Goal: Communication & Community: Connect with others

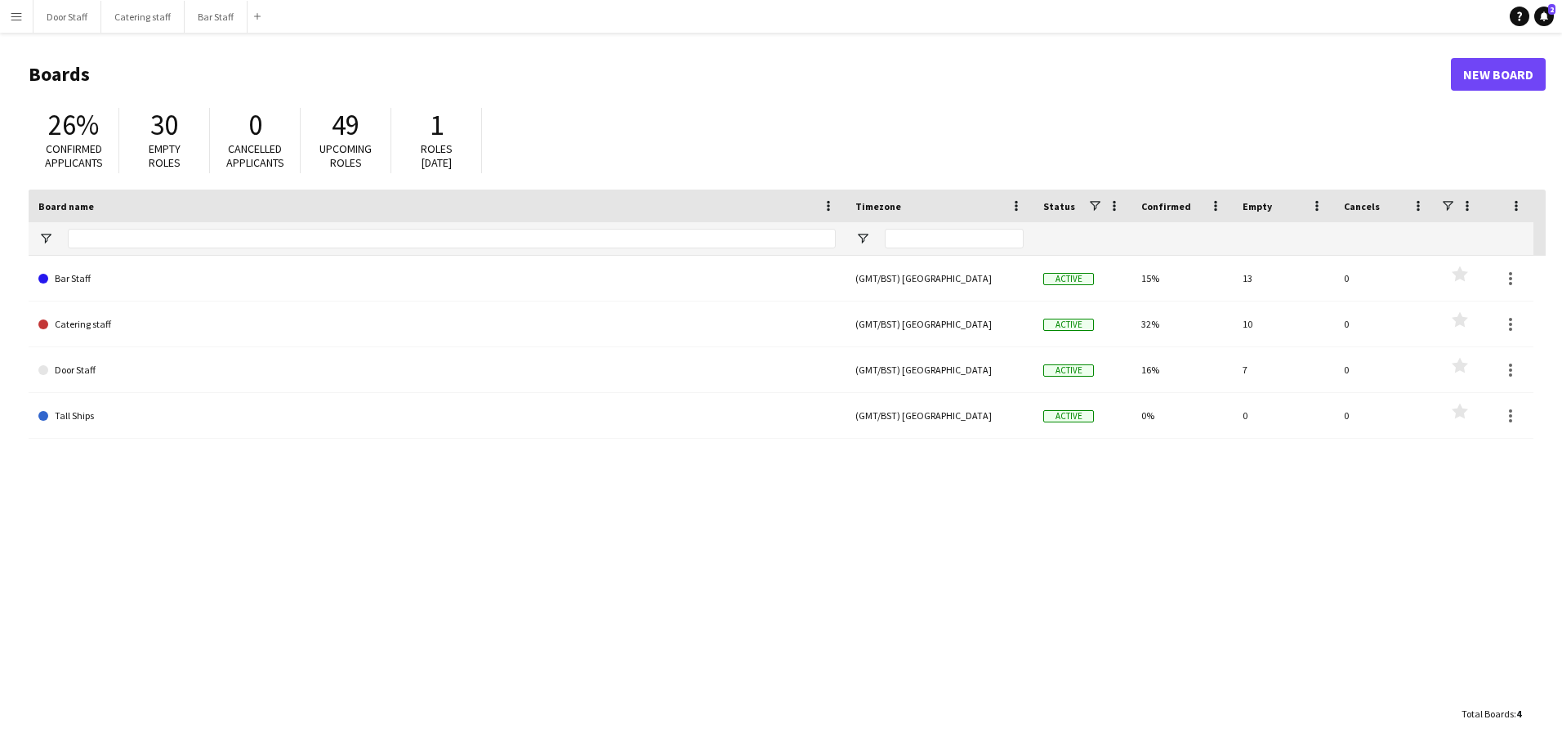
click at [19, 11] on app-icon "Menu" at bounding box center [16, 16] width 13 height 13
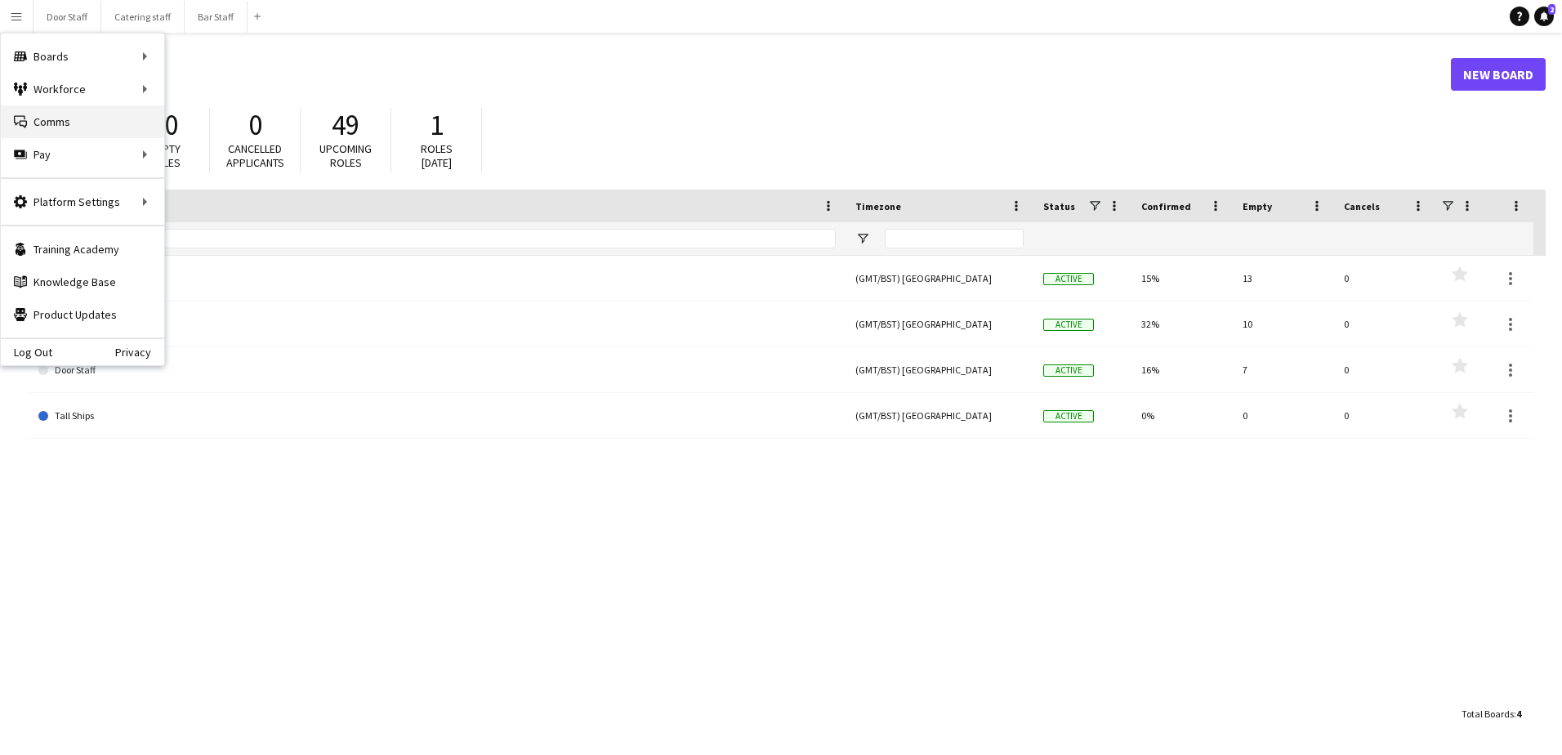
click at [53, 116] on link "Comms Comms" at bounding box center [82, 121] width 163 height 33
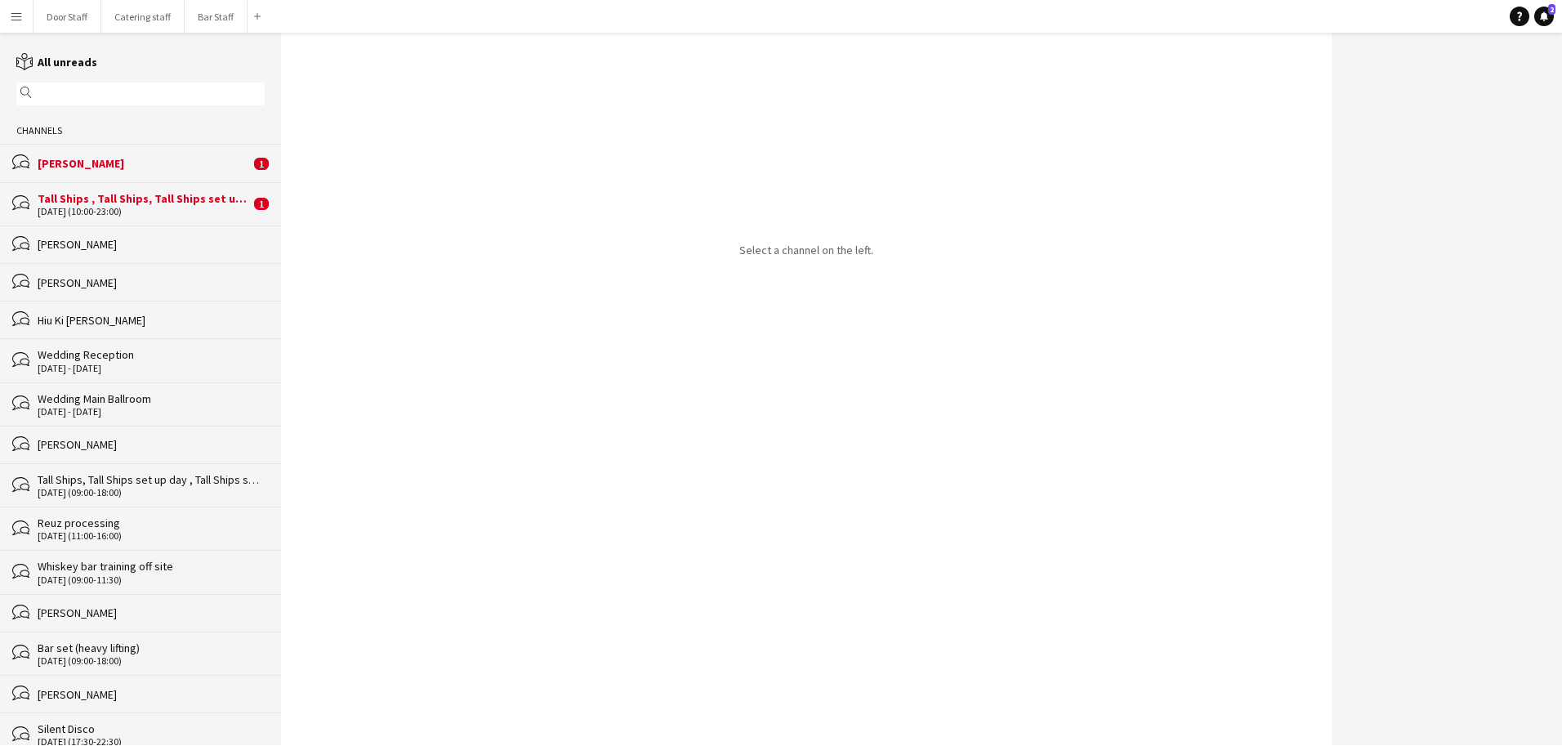
click at [104, 173] on div "bubbles [PERSON_NAME] 1" at bounding box center [140, 163] width 281 height 38
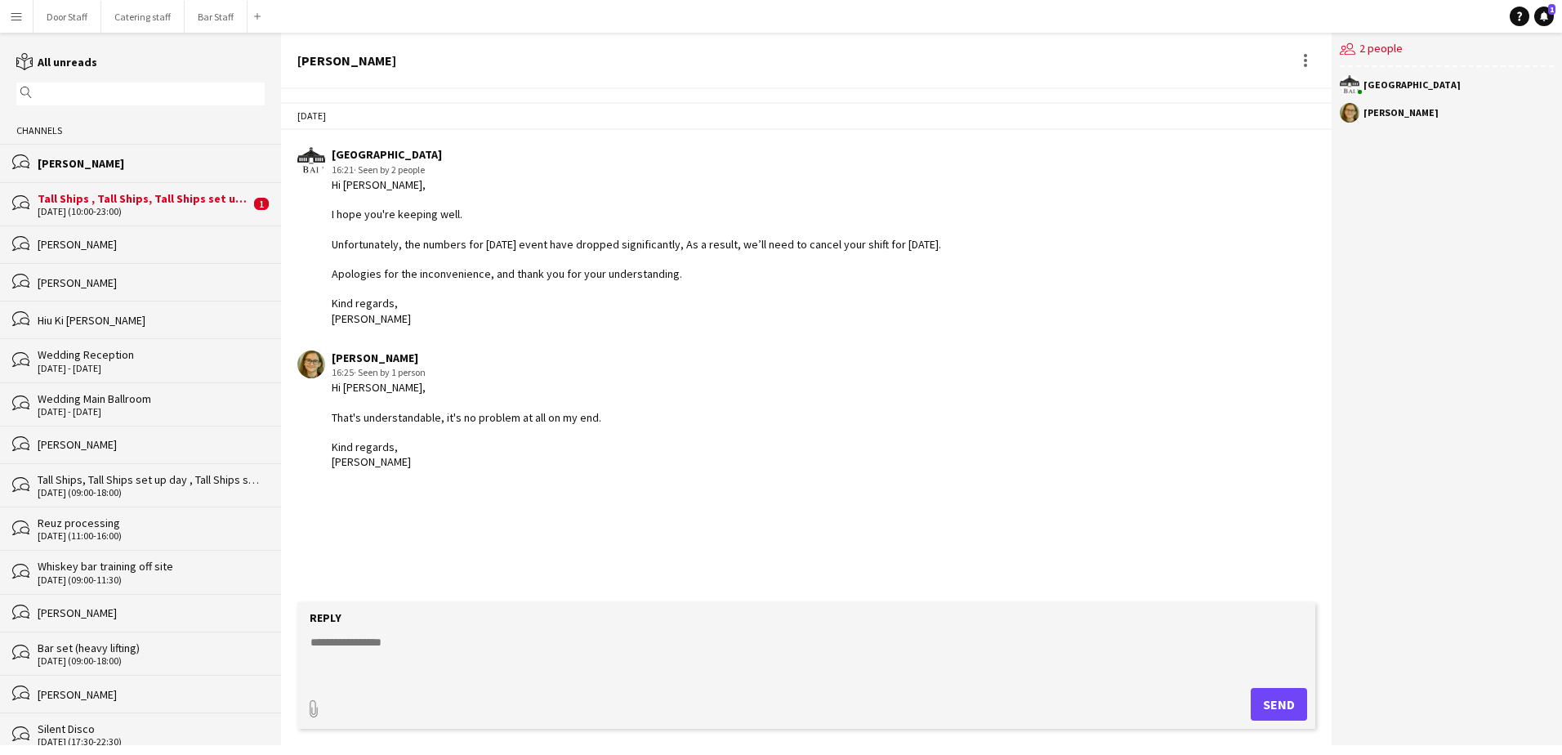
click at [128, 206] on div "[DATE] (10:00-23:00)" at bounding box center [144, 211] width 212 height 11
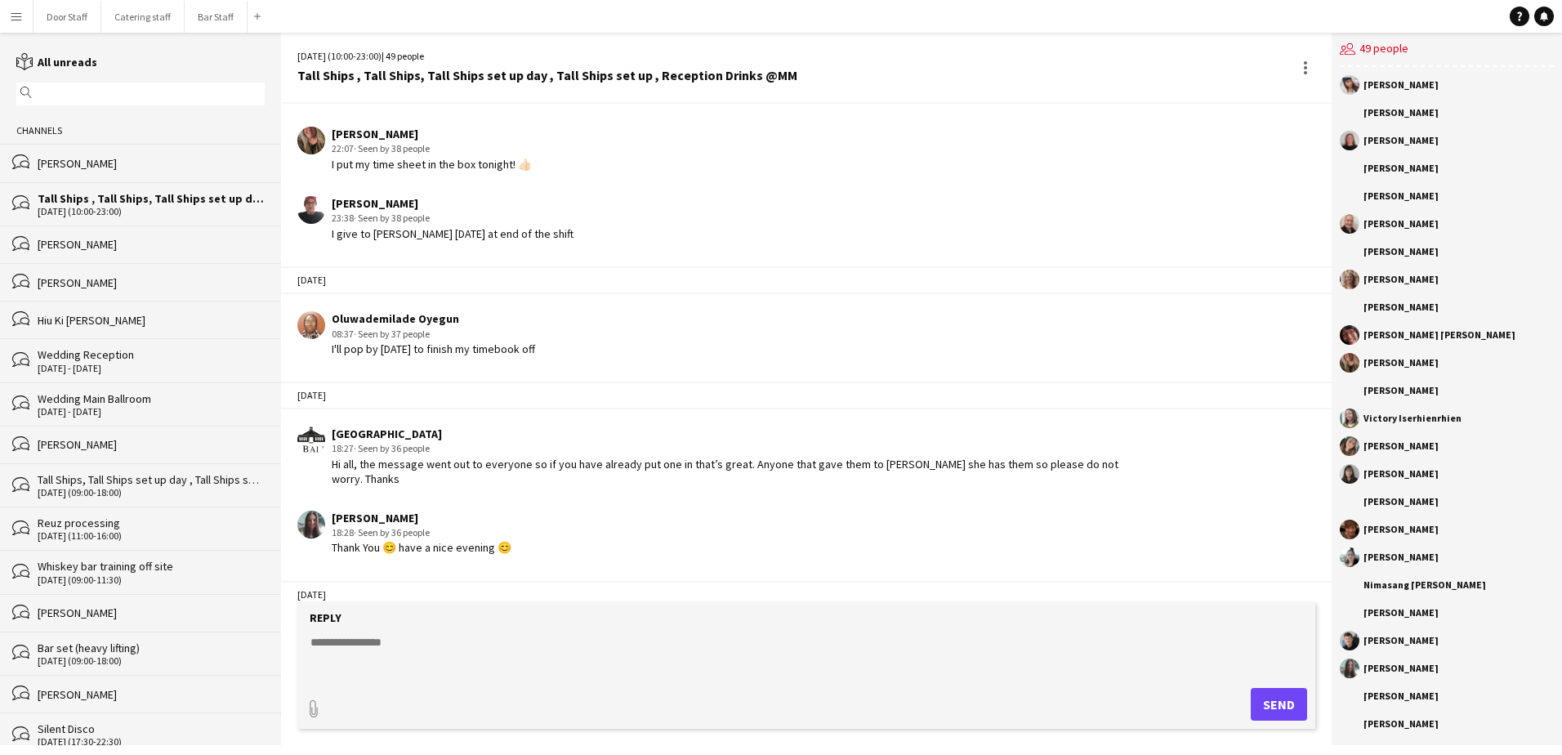
scroll to position [2313, 0]
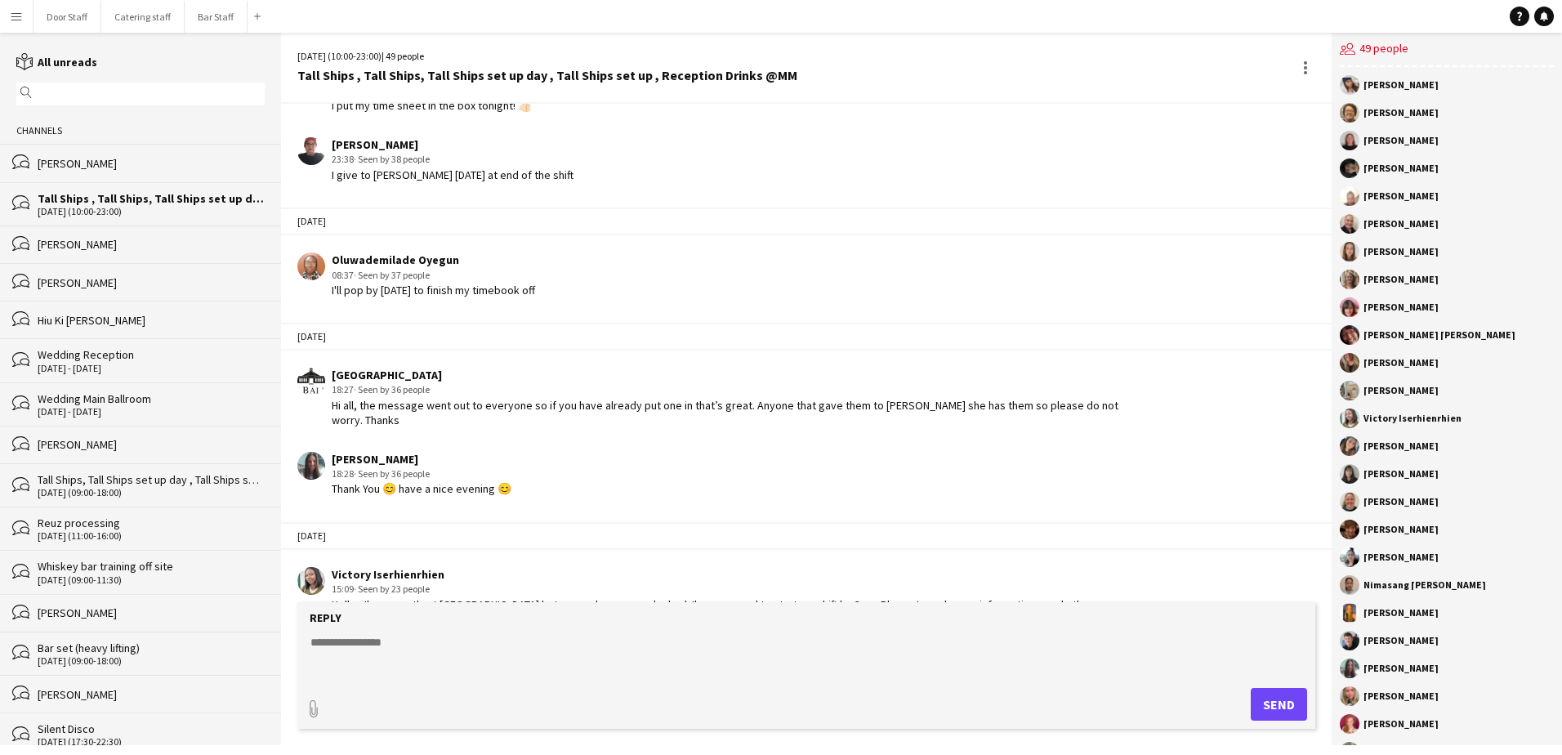
click at [128, 244] on div "[PERSON_NAME]" at bounding box center [151, 244] width 227 height 15
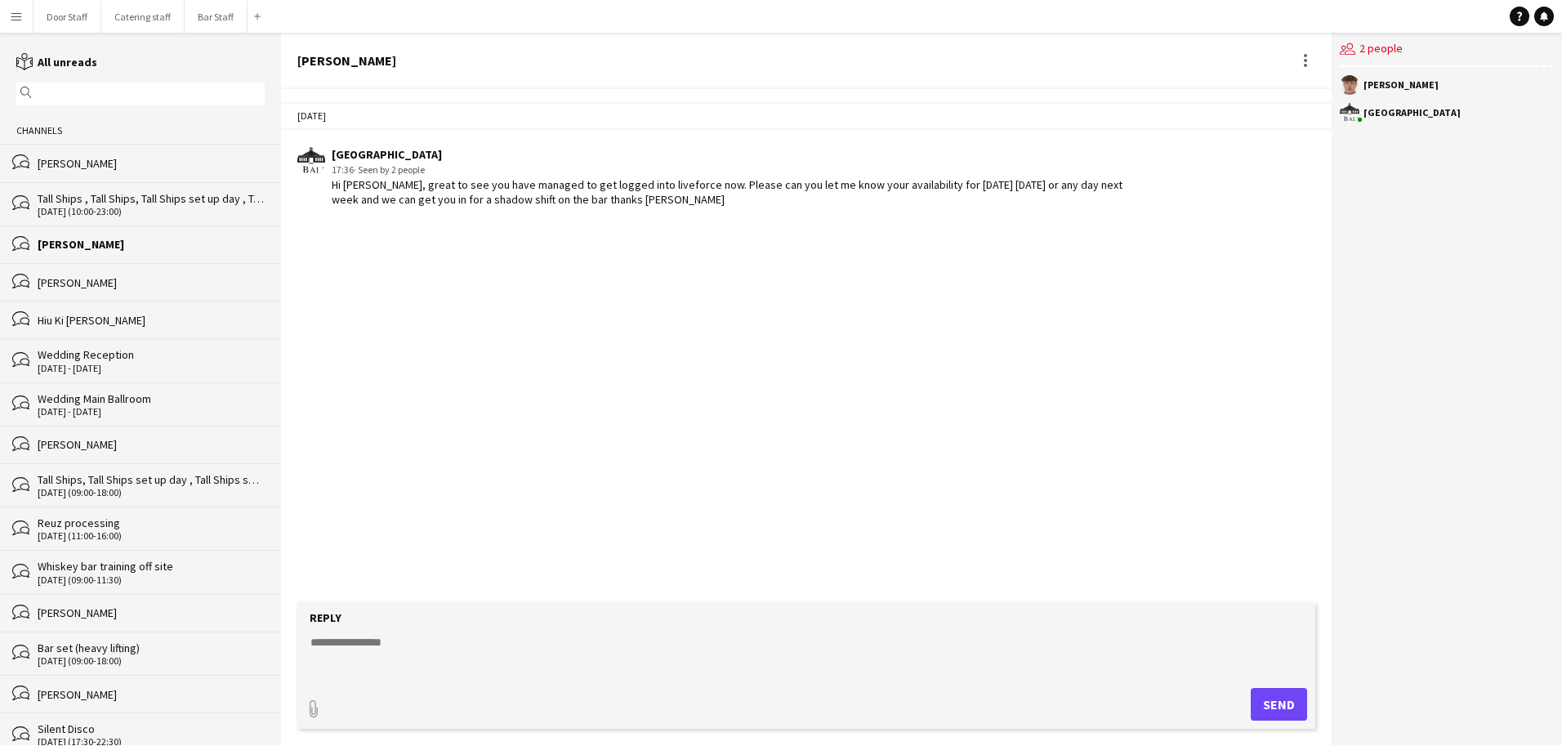
click at [75, 276] on div "[PERSON_NAME]" at bounding box center [151, 282] width 227 height 15
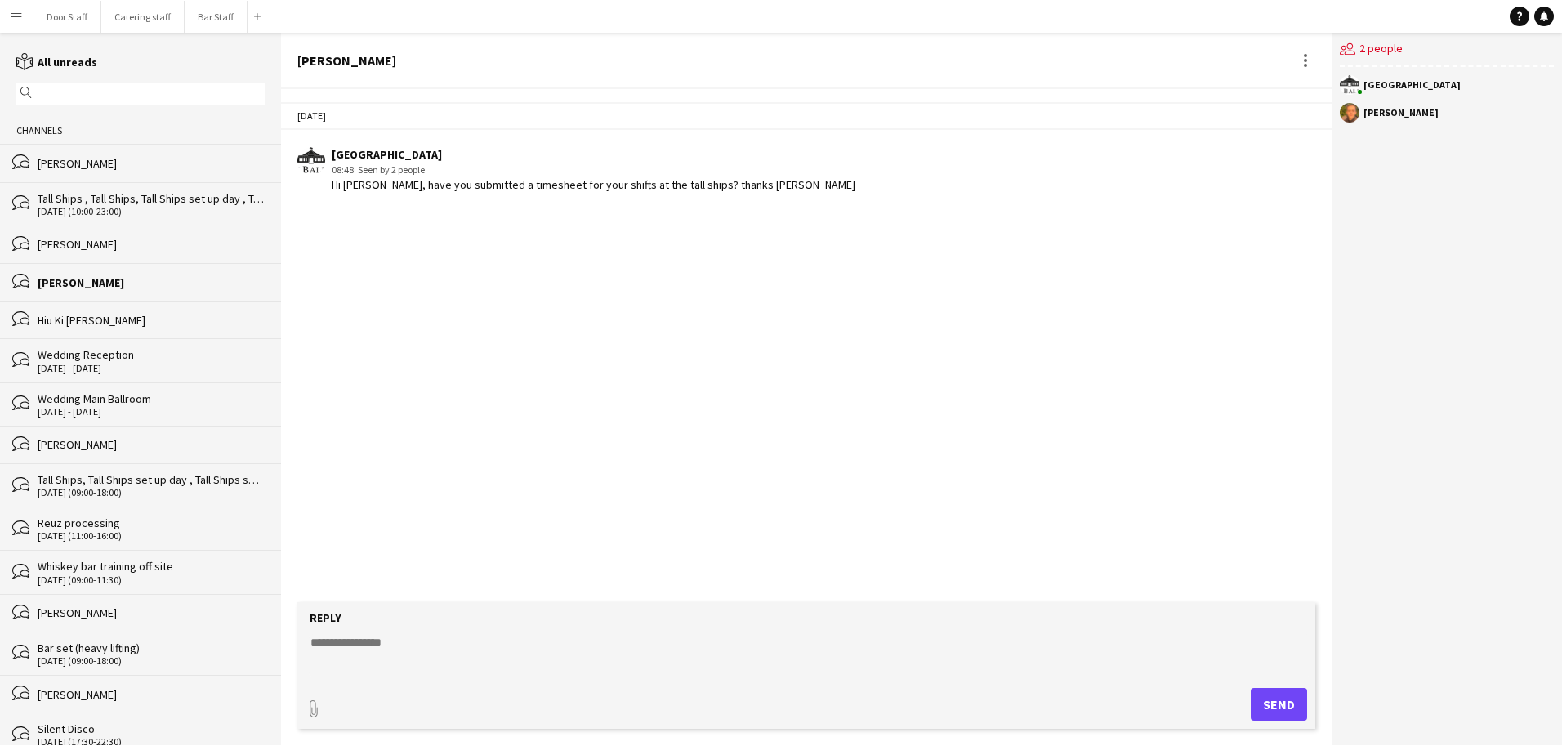
click at [69, 316] on div "Hiu Ki [PERSON_NAME]" at bounding box center [151, 320] width 227 height 15
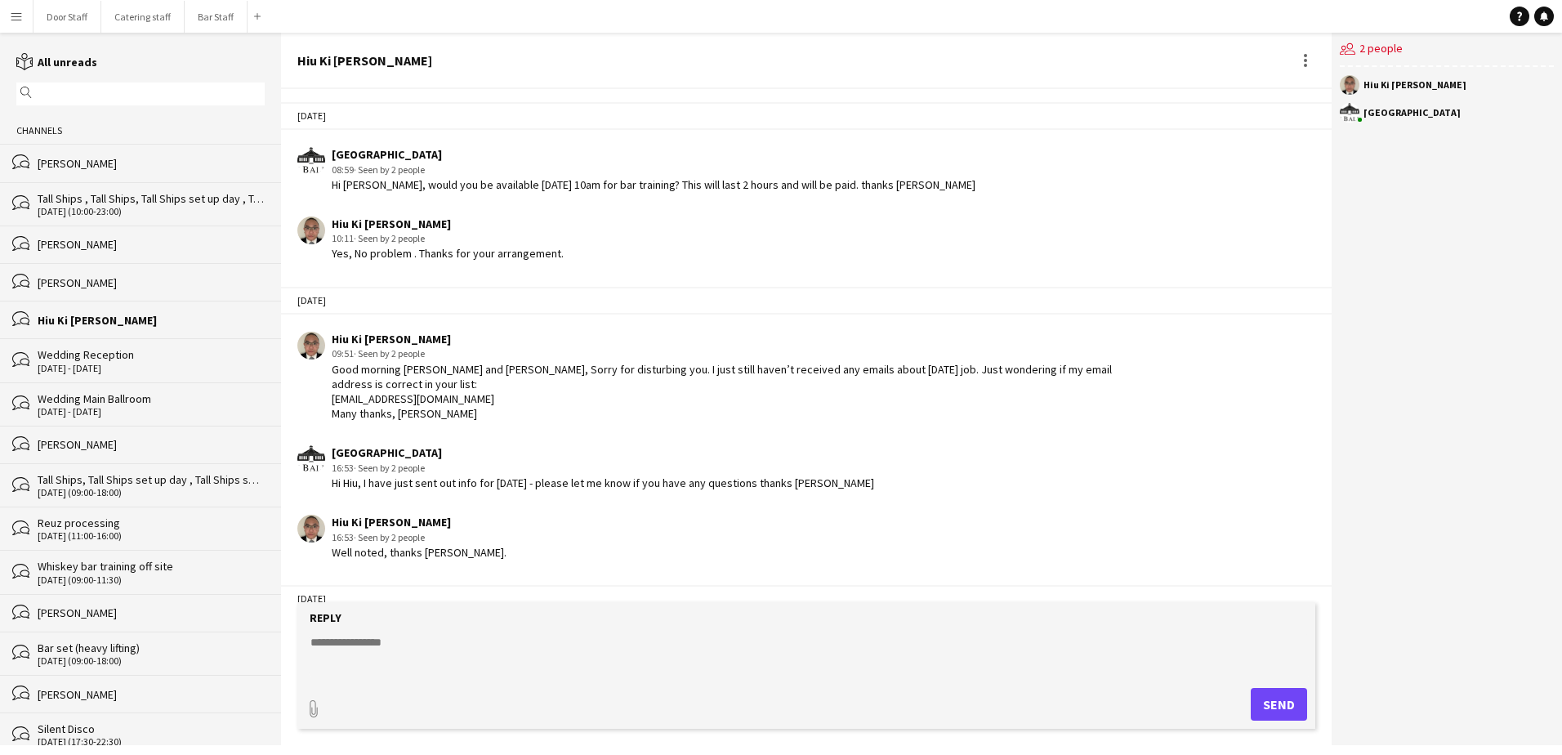
scroll to position [535, 0]
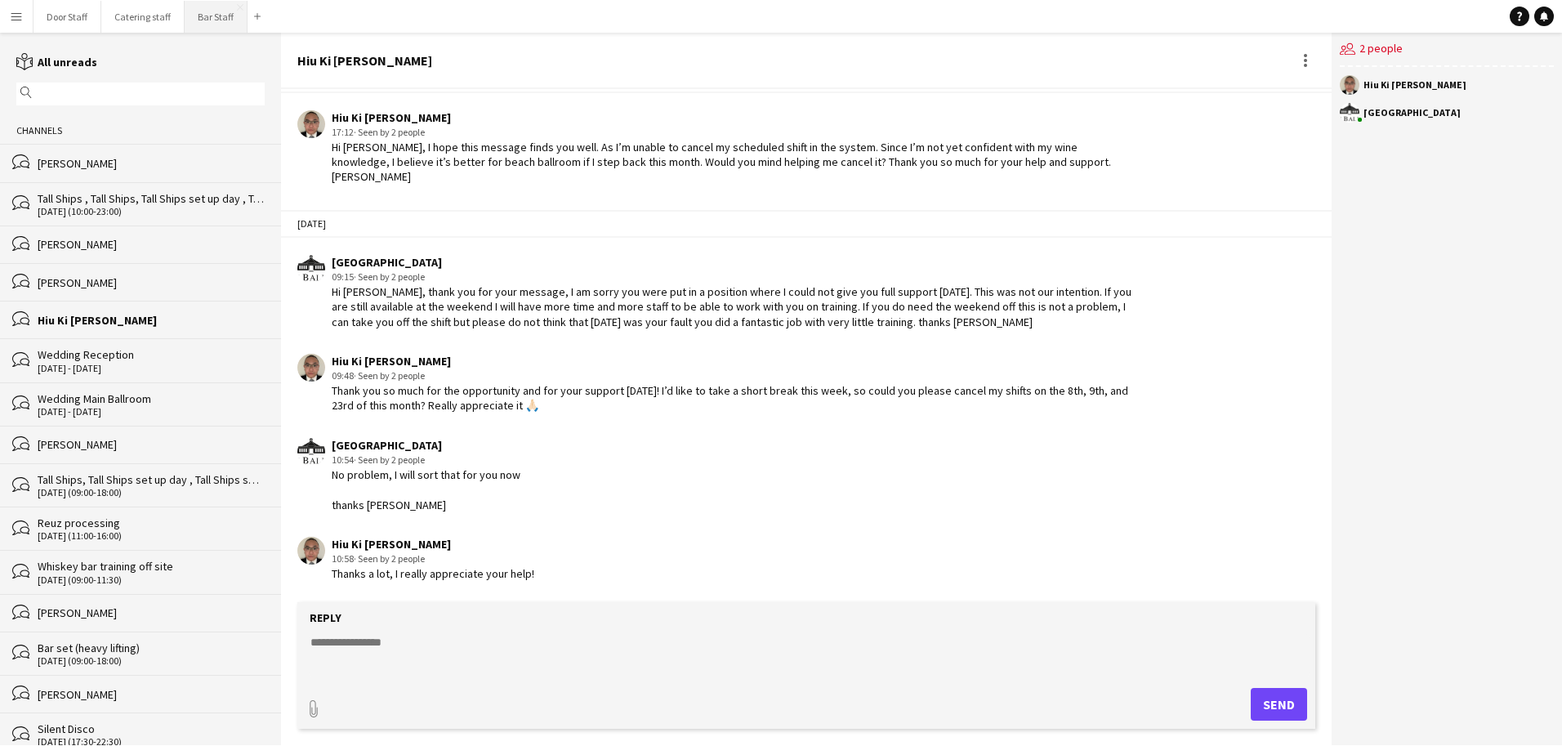
click at [203, 10] on button "Bar Staff Close" at bounding box center [216, 17] width 63 height 32
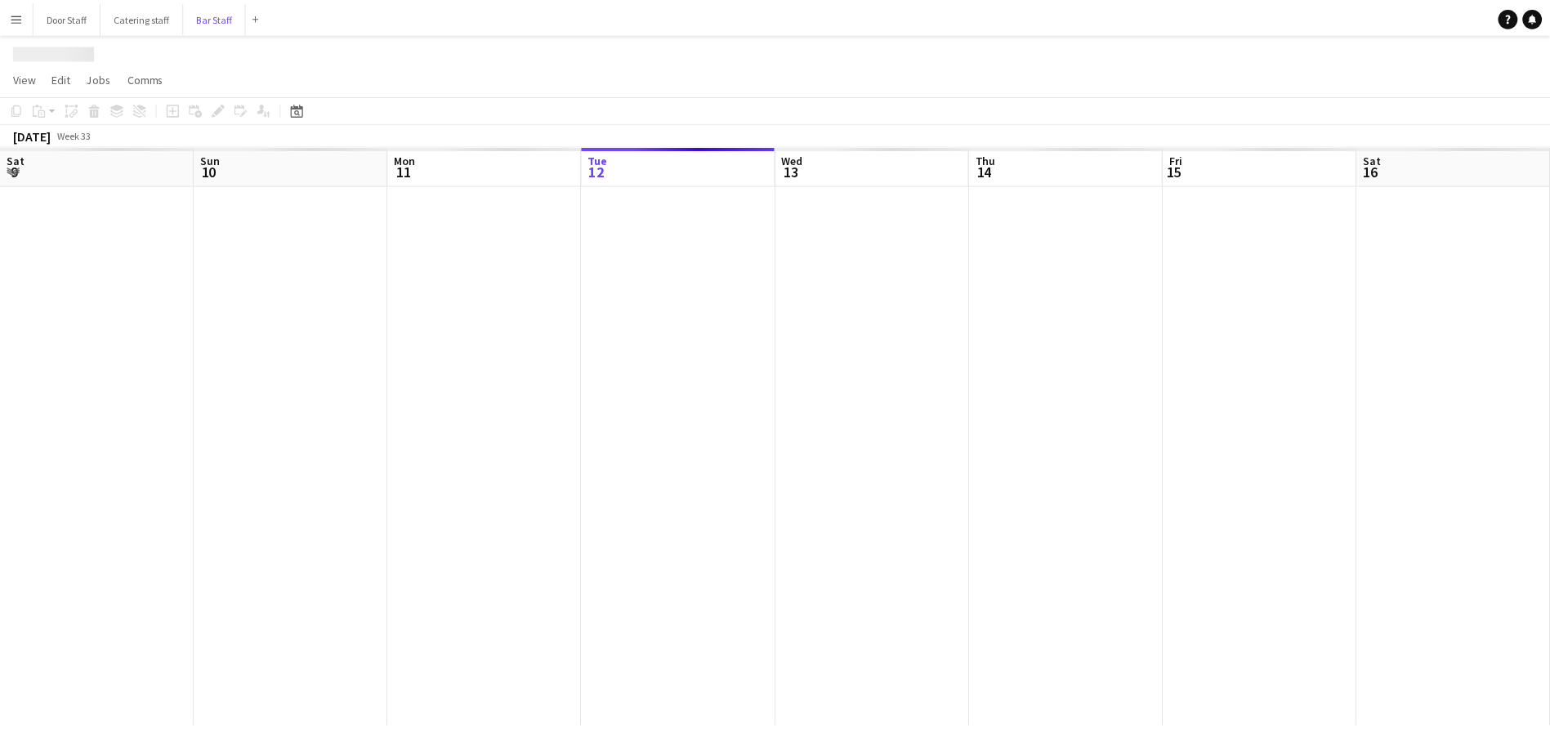
scroll to position [0, 391]
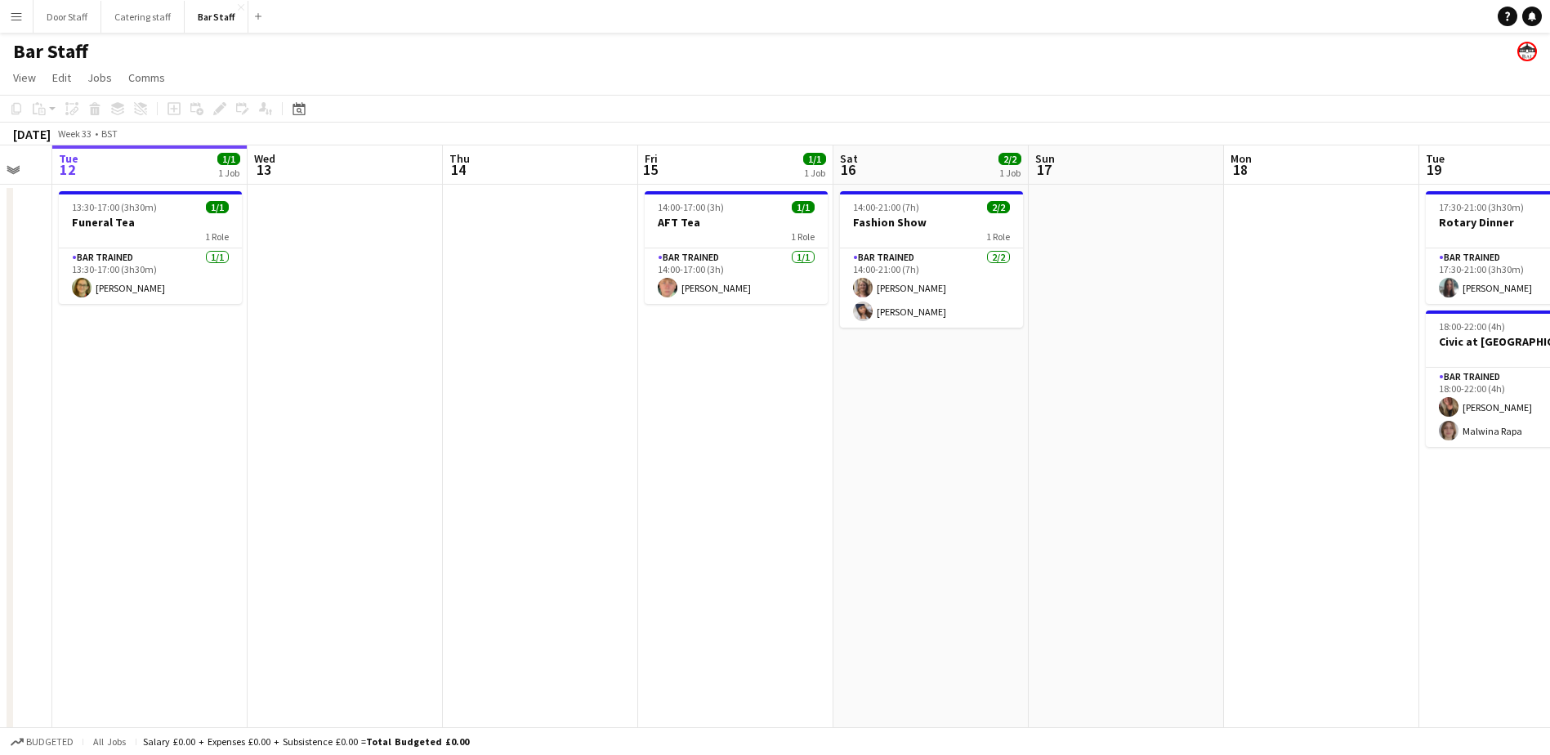
drag, startPoint x: 941, startPoint y: 390, endPoint x: 87, endPoint y: 408, distance: 854.2
click at [87, 408] on app-calendar-viewport "Sat 9 16/19 5 Jobs Sun 10 Mon 11 Tue 12 1/1 1 Job Wed 13 Thu 14 Fri 15 1/1 1 Jo…" at bounding box center [775, 546] width 1550 height 802
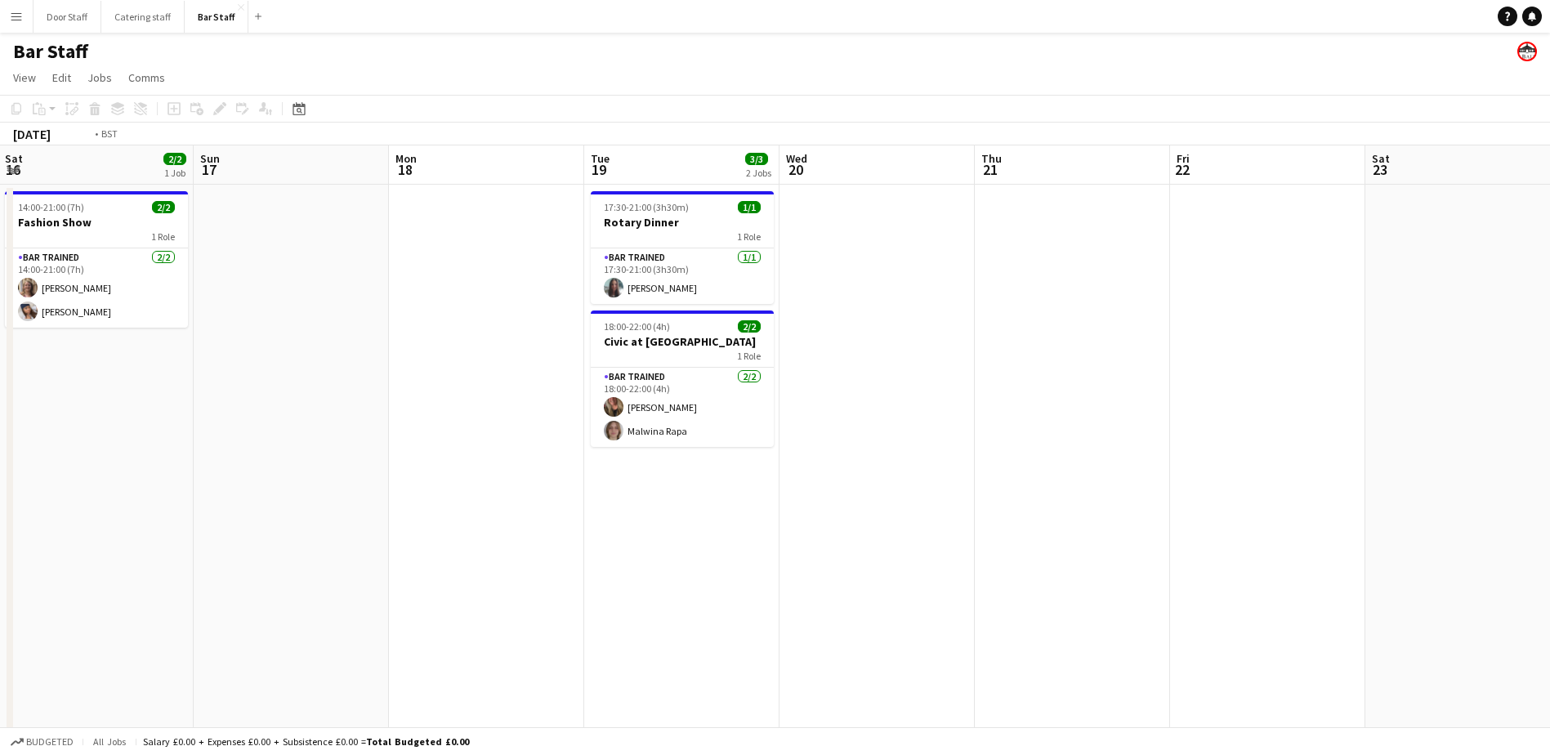
scroll to position [0, 548]
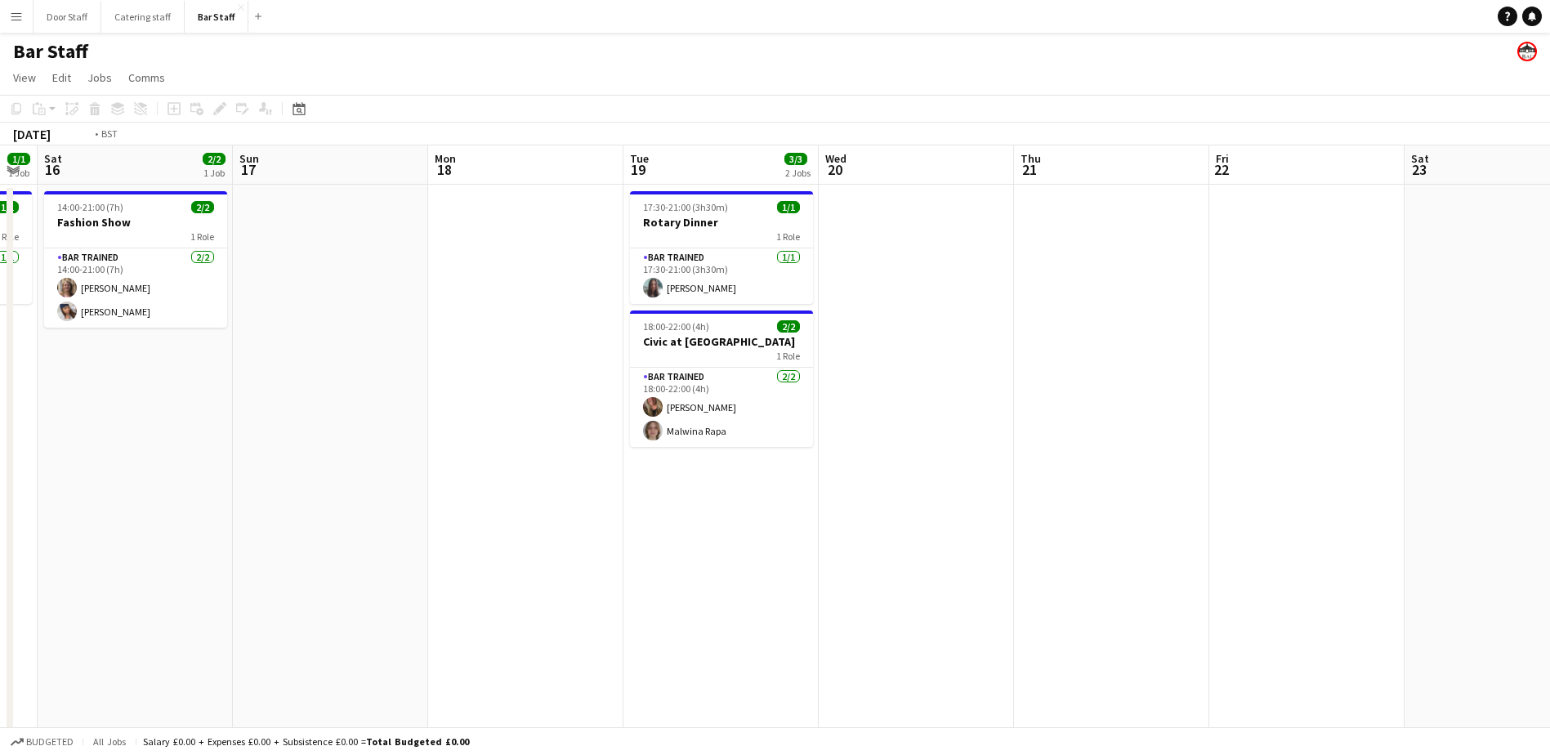
drag, startPoint x: 709, startPoint y: 394, endPoint x: 37, endPoint y: 409, distance: 671.9
click at [37, 409] on app-calendar-viewport "Wed 13 Thu 14 Fri 15 1/1 1 Job Sat 16 2/2 1 Job Sun 17 Mon 18 Tue 19 3/3 2 Jobs…" at bounding box center [775, 546] width 1550 height 802
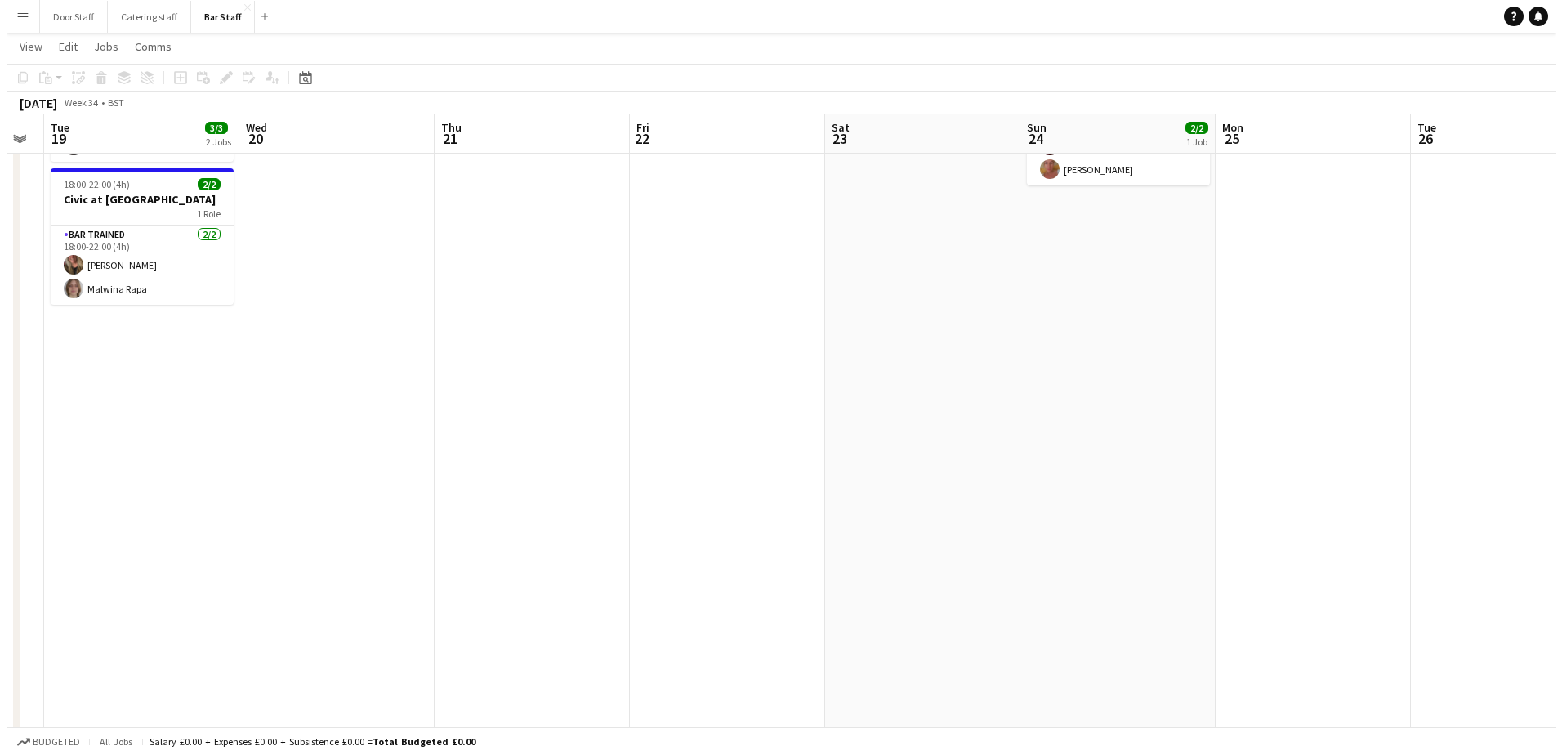
scroll to position [0, 0]
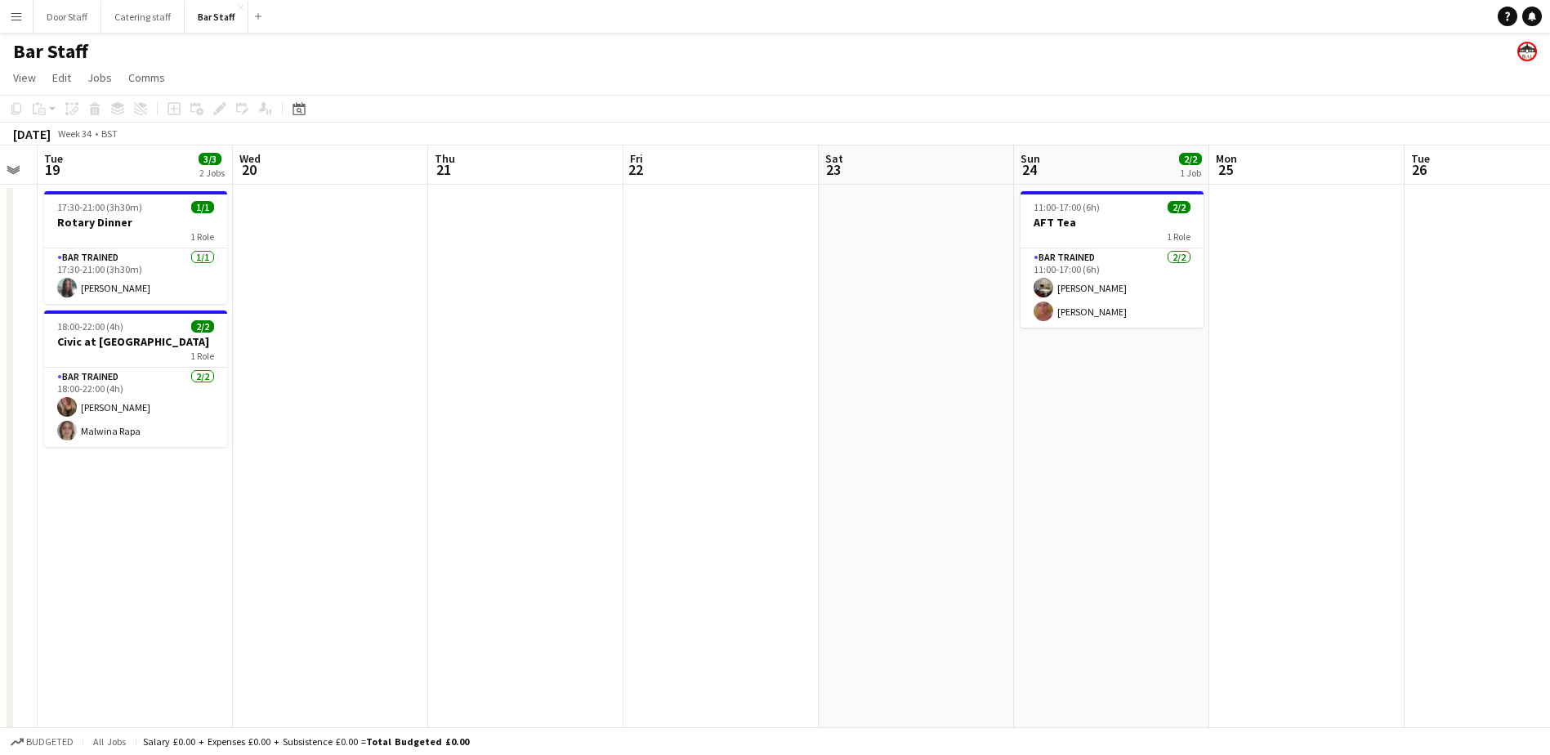
click at [18, 17] on app-icon "Menu" at bounding box center [16, 16] width 13 height 13
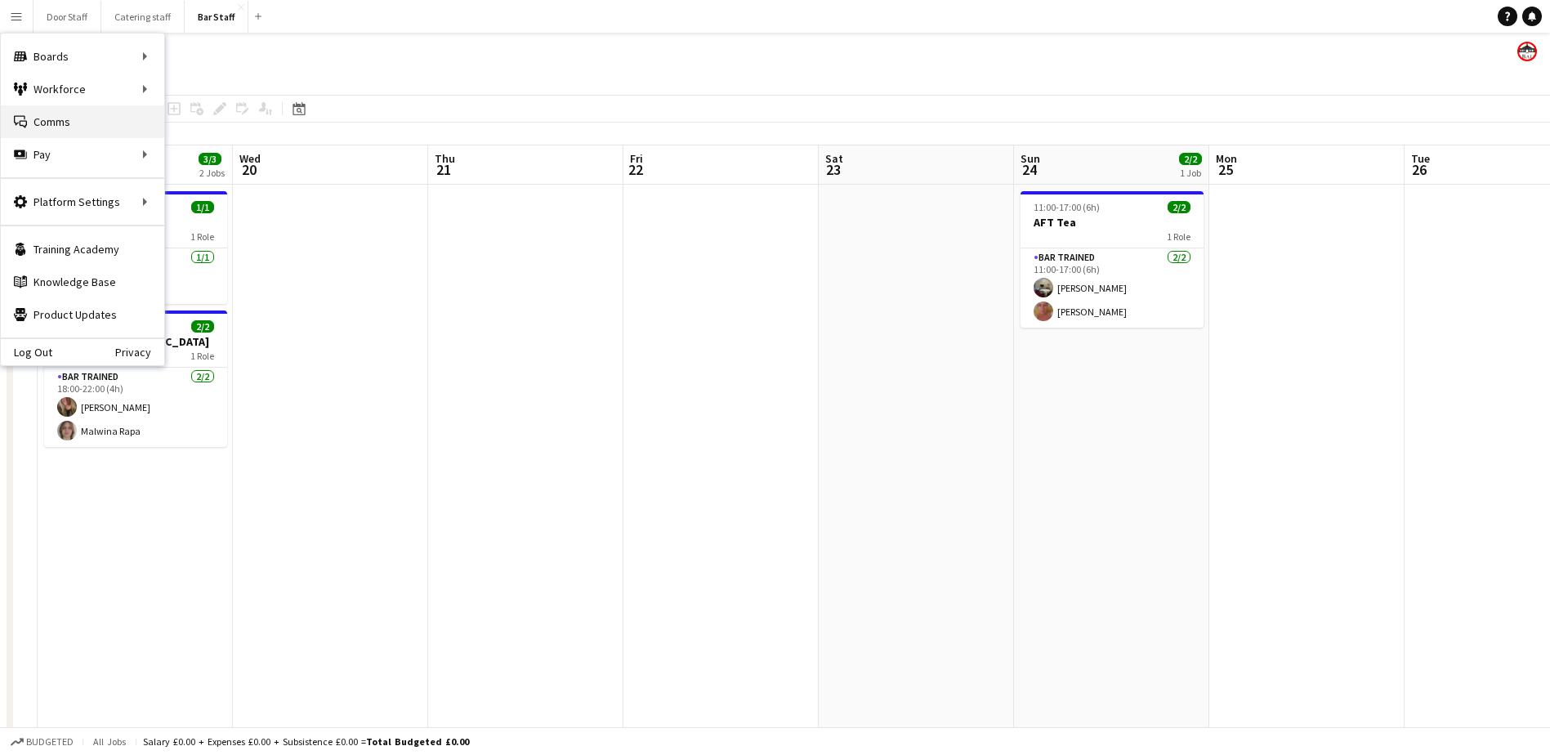
click at [54, 115] on link "Comms Comms" at bounding box center [82, 121] width 163 height 33
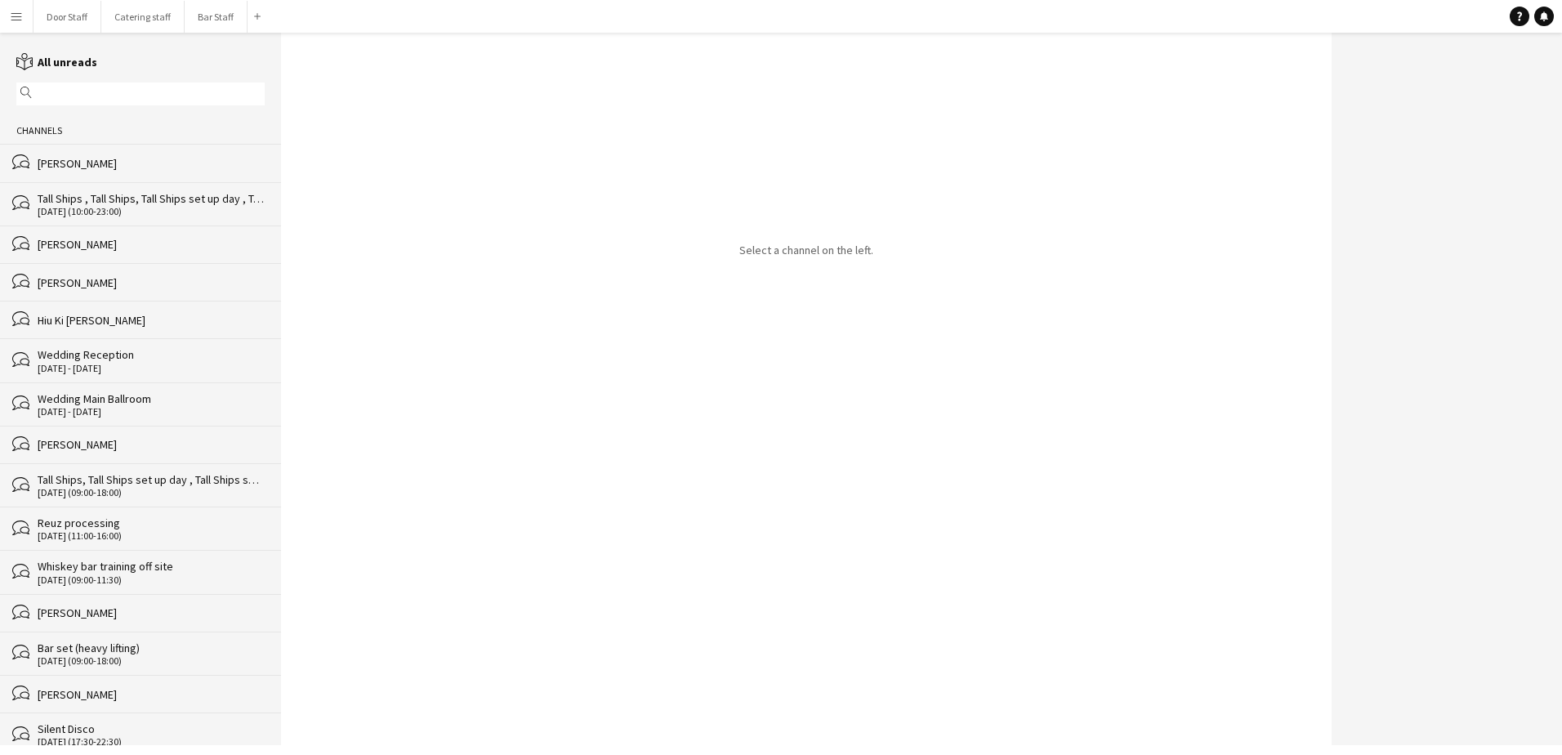
click at [131, 326] on div "Hiu Ki [PERSON_NAME]" at bounding box center [151, 320] width 227 height 15
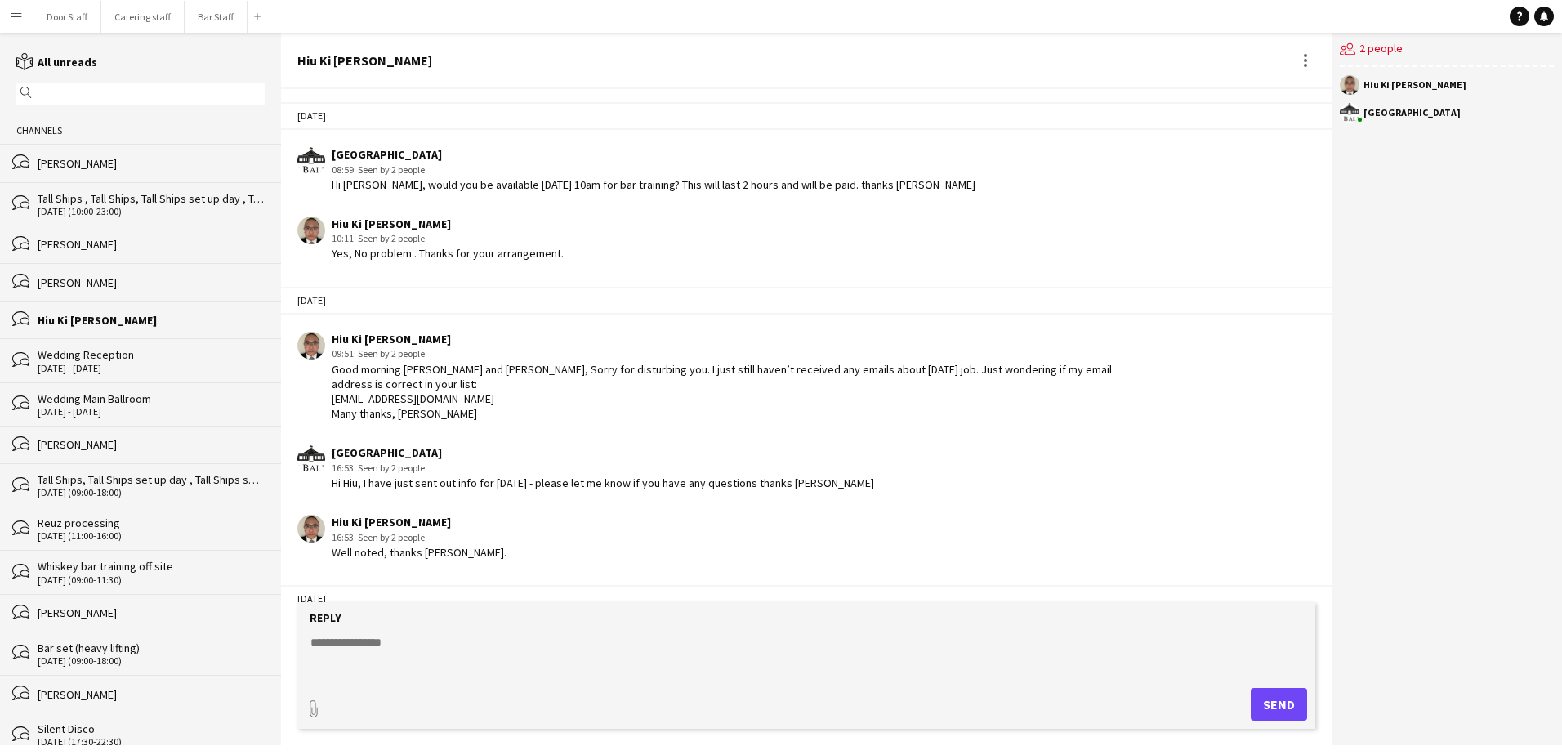
scroll to position [535, 0]
